Goal: Browse casually

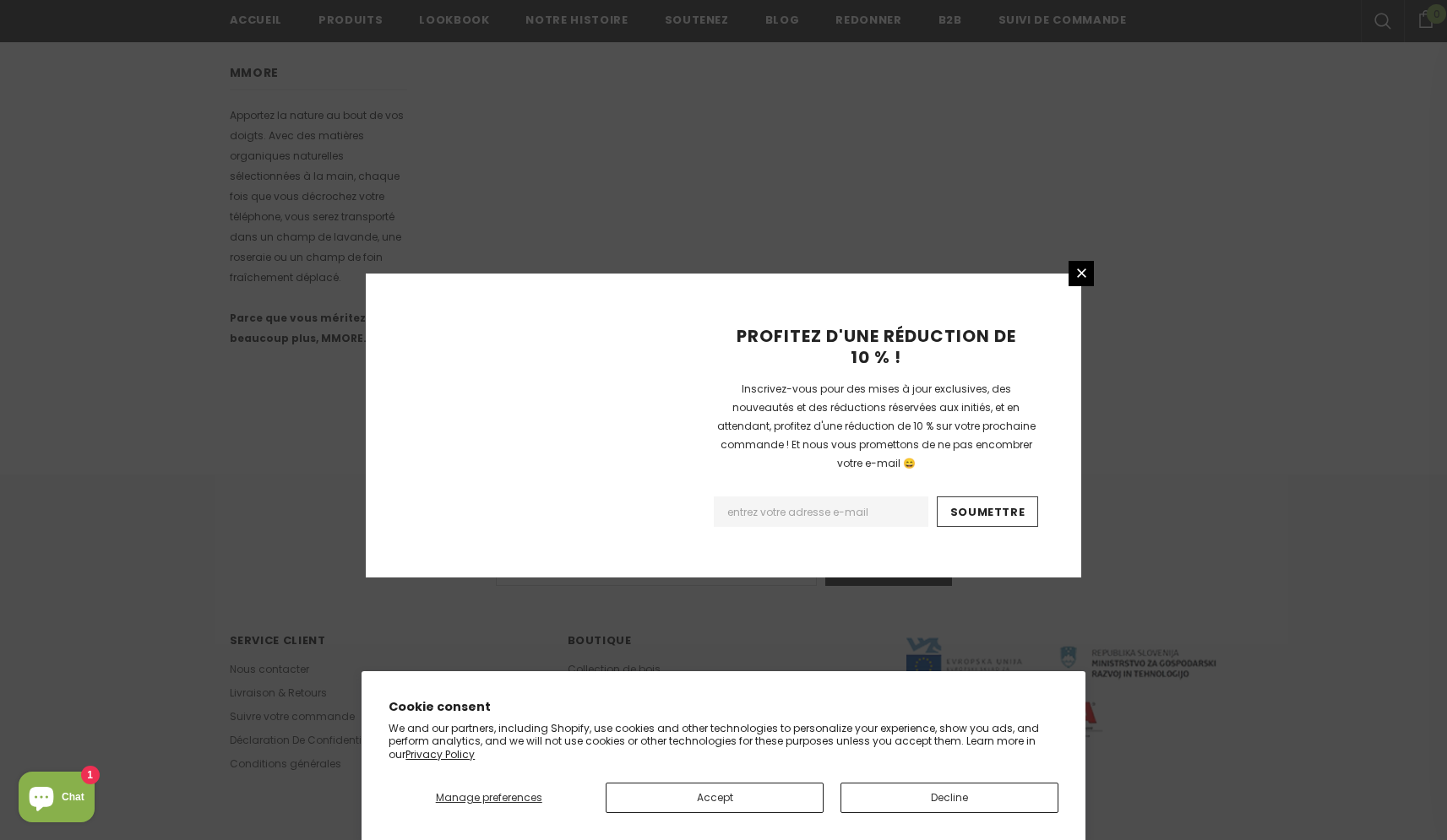
scroll to position [932, 0]
